Goal: Task Accomplishment & Management: Use online tool/utility

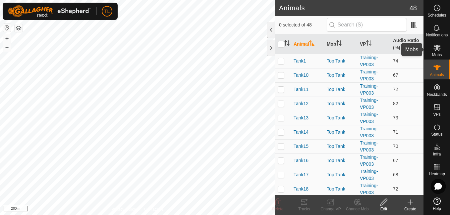
click at [439, 43] on es-mob-svg-icon at bounding box center [437, 47] width 12 height 11
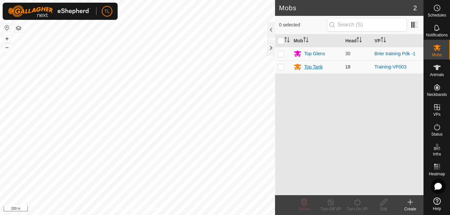
click at [316, 66] on div "Top Tank" at bounding box center [313, 67] width 19 height 7
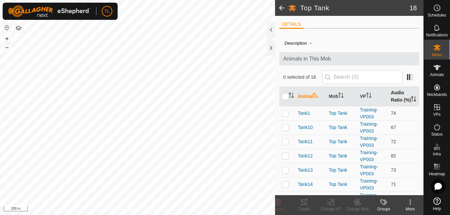
click at [411, 99] on icon "Activate to sort" at bounding box center [413, 98] width 5 height 5
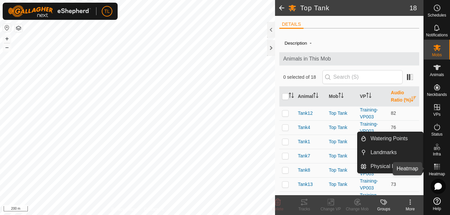
click at [437, 167] on rect at bounding box center [437, 167] width 2 height 2
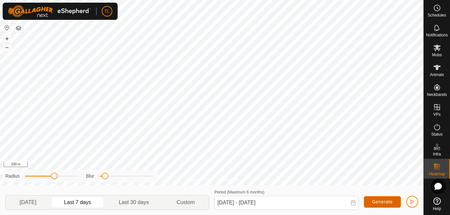
click at [387, 199] on button "Generate" at bounding box center [382, 202] width 37 height 12
click at [410, 202] on span "button" at bounding box center [411, 201] width 5 height 5
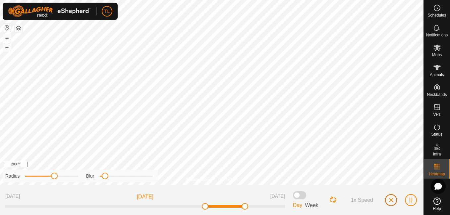
click at [393, 200] on span "button" at bounding box center [390, 200] width 5 height 5
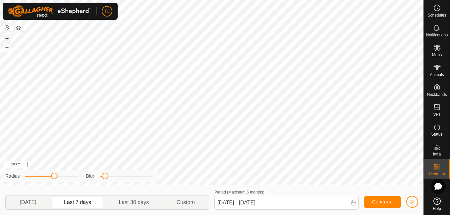
click at [9, 39] on button "+" at bounding box center [7, 39] width 8 height 8
click at [7, 41] on button "+" at bounding box center [7, 39] width 8 height 8
